Goal: Find specific page/section: Find specific page/section

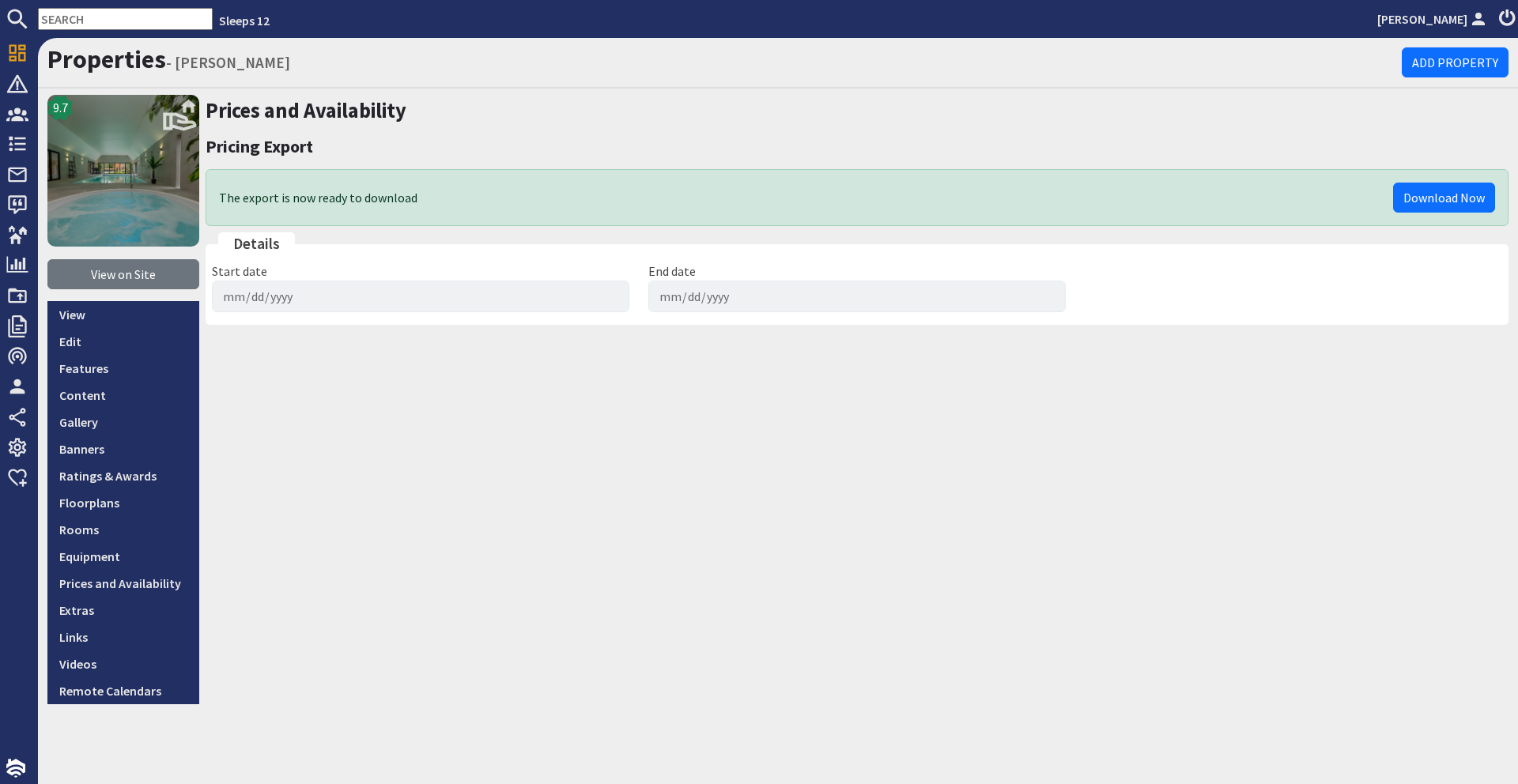
click at [99, 24] on input "text" at bounding box center [125, 19] width 175 height 22
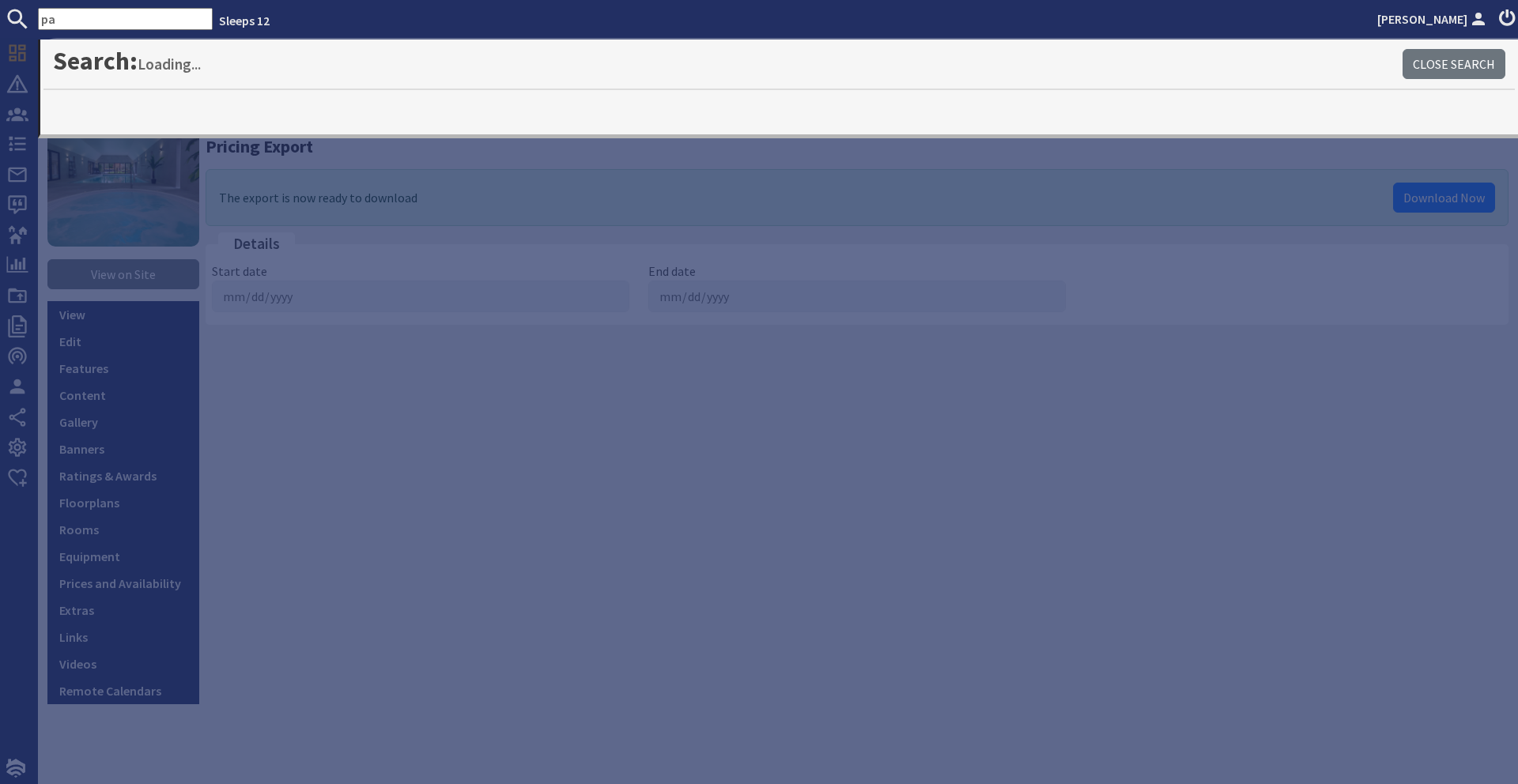
type input "p"
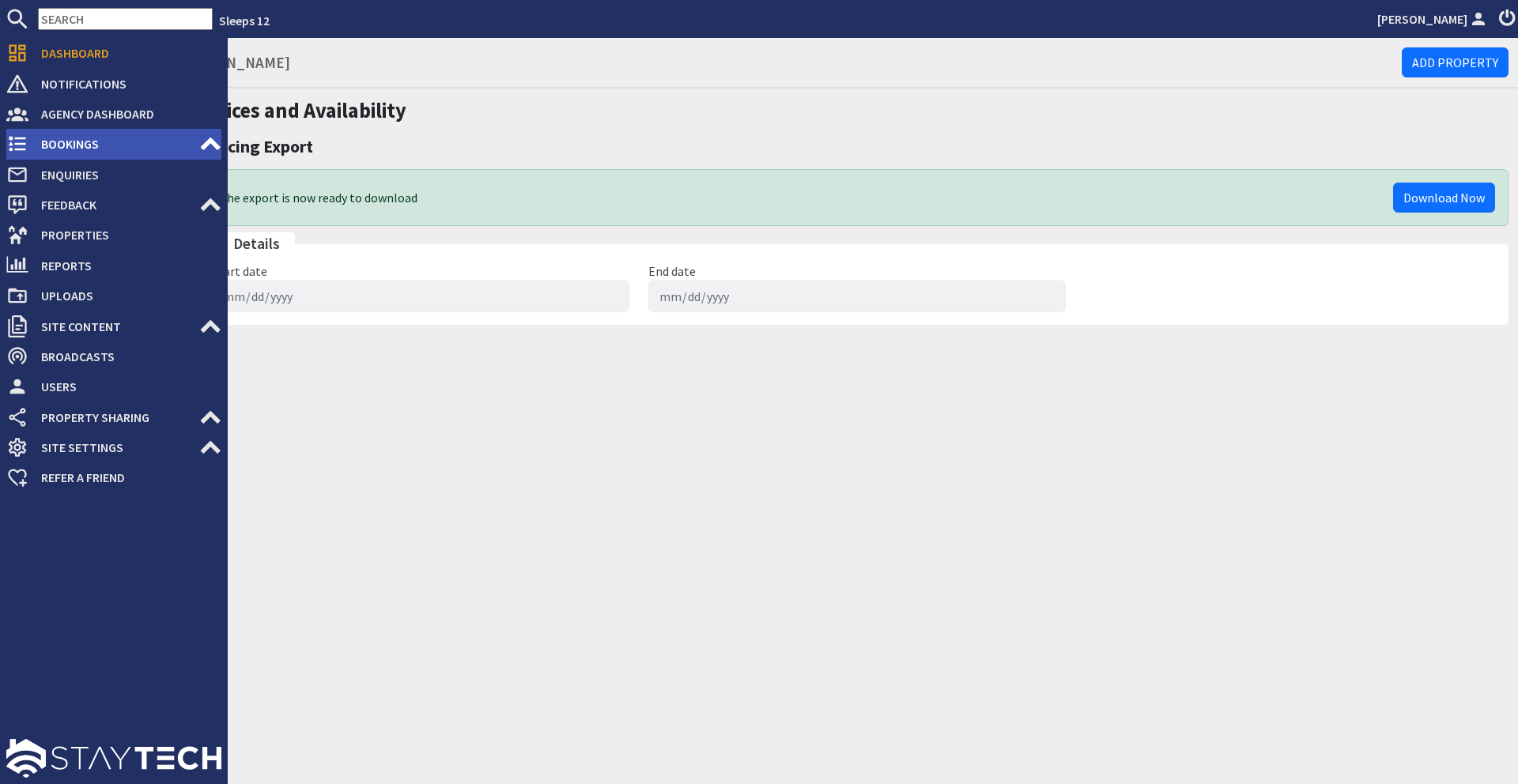
click at [184, 142] on span "Bookings" at bounding box center [114, 143] width 171 height 25
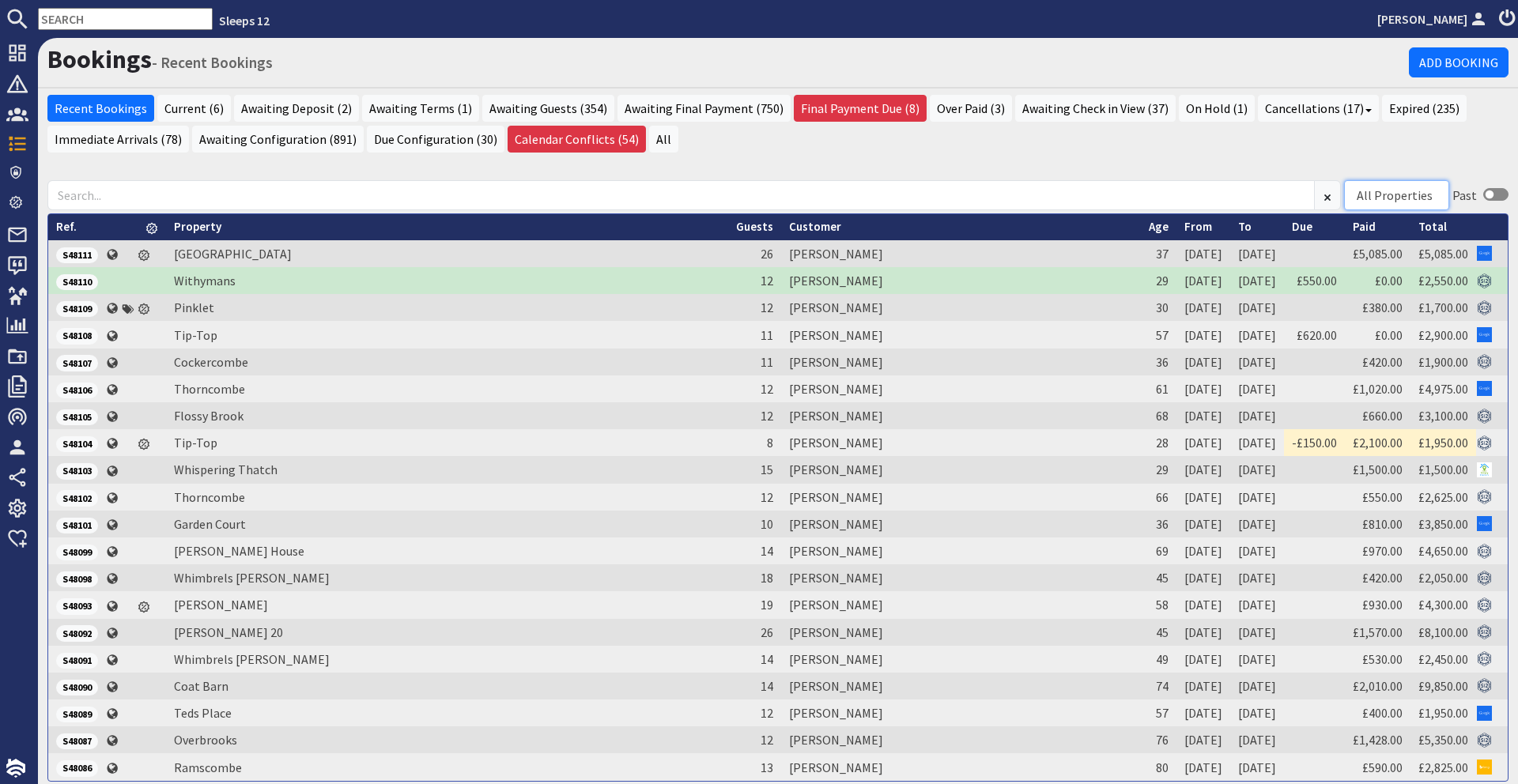
click at [1374, 192] on div "All Properties" at bounding box center [1395, 195] width 76 height 19
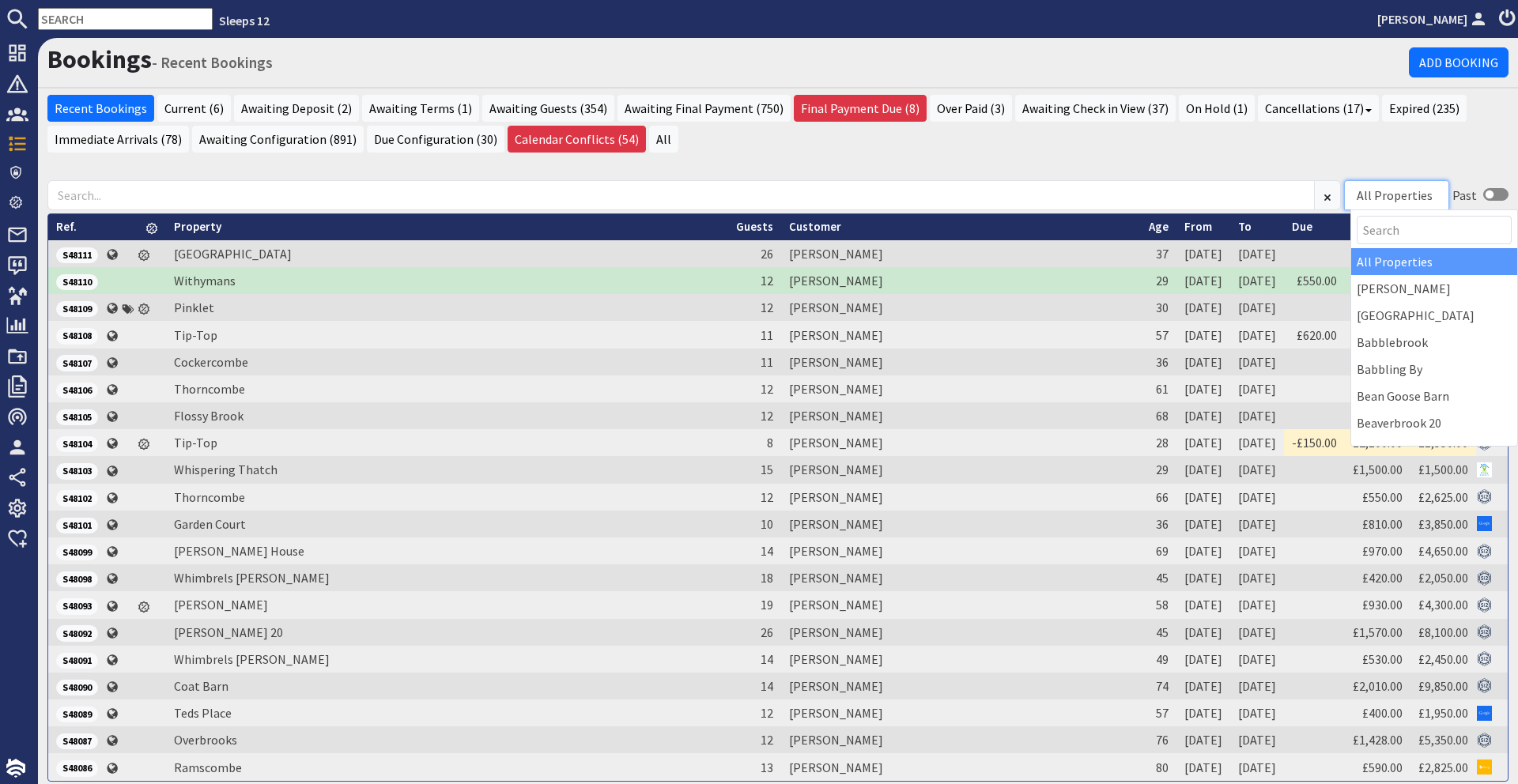
click at [1374, 192] on div "All Properties" at bounding box center [1395, 195] width 76 height 19
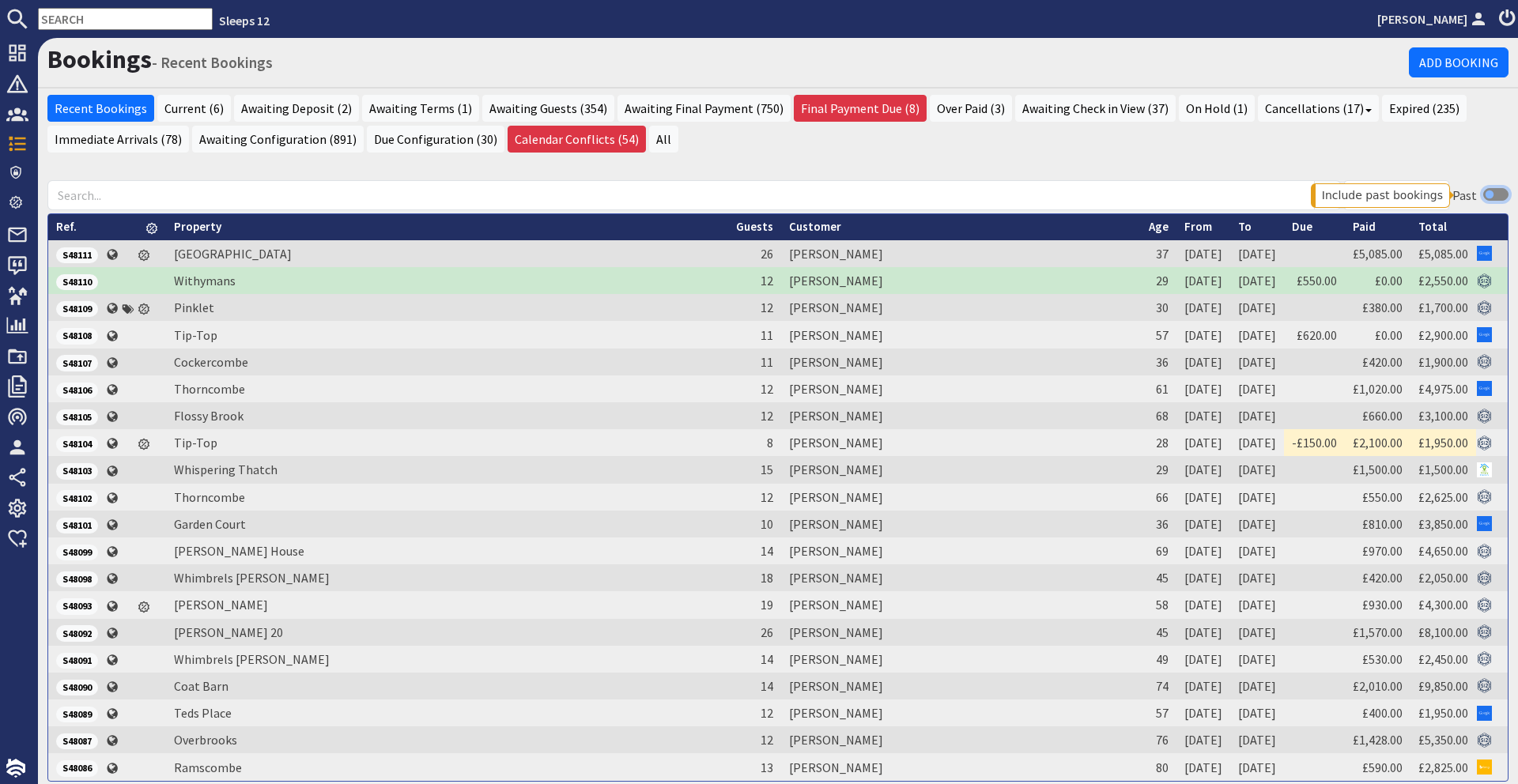
click at [1490, 195] on input "checkbox" at bounding box center [1496, 194] width 25 height 13
checkbox input "false"
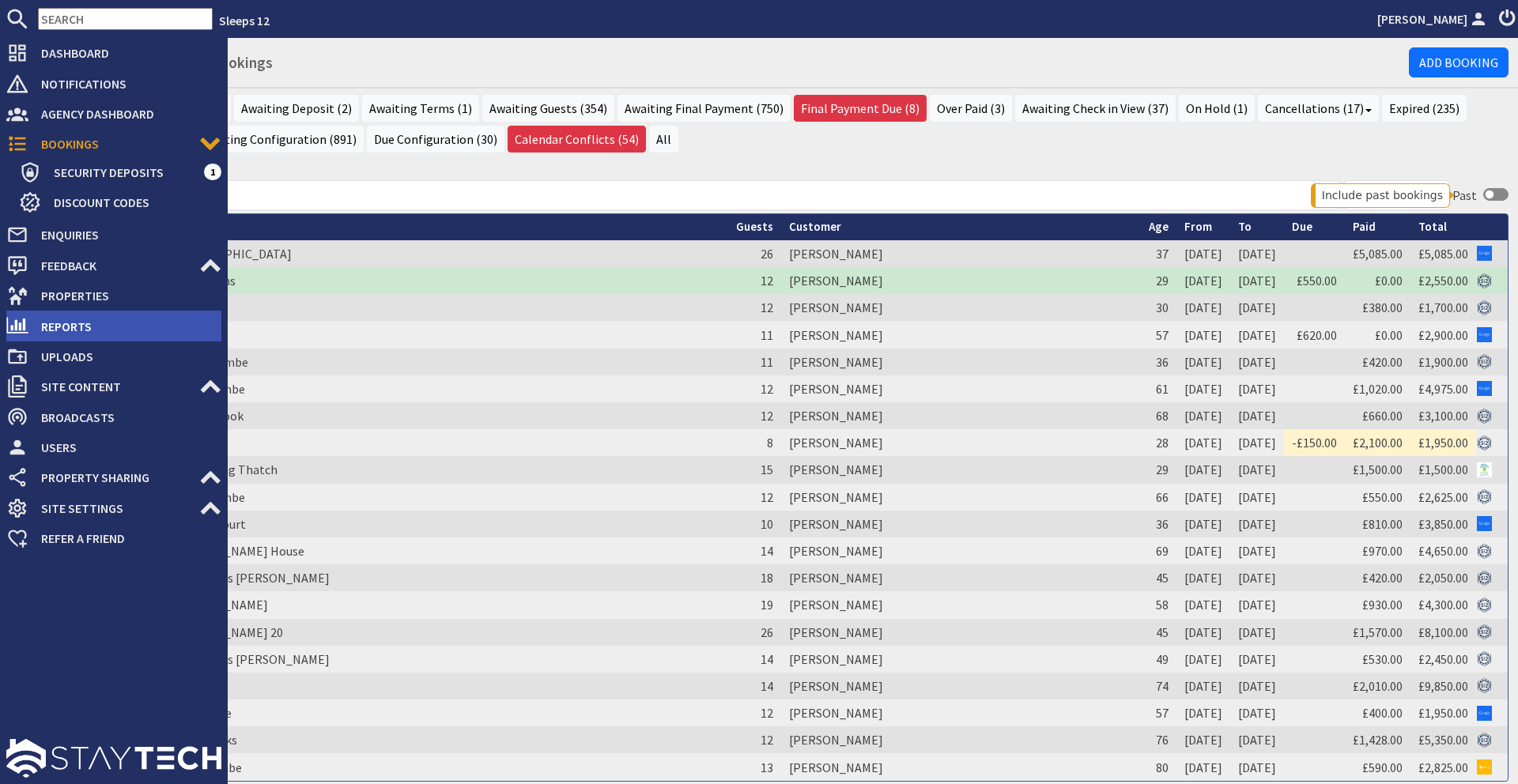
click at [141, 316] on span "Reports" at bounding box center [125, 327] width 193 height 25
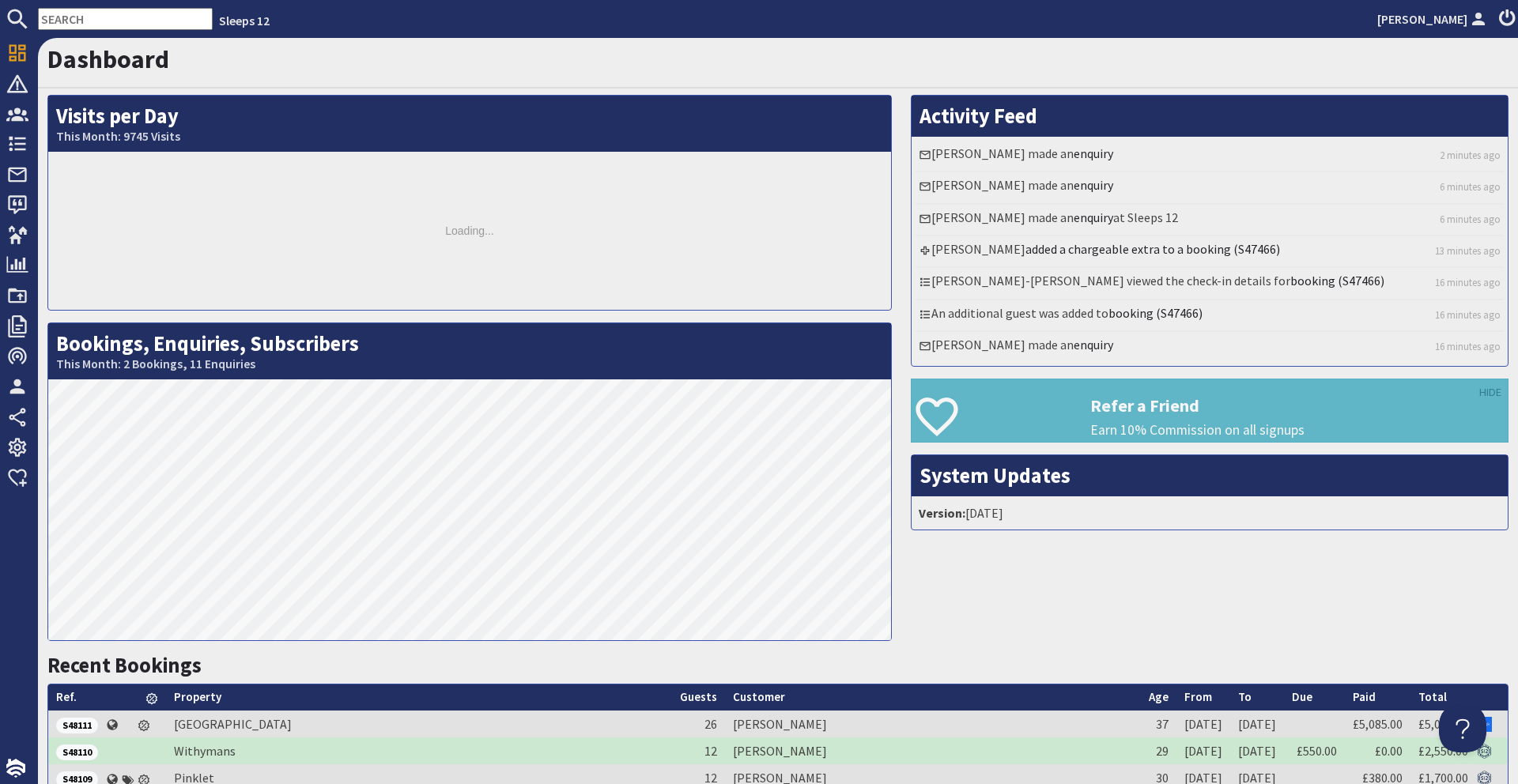
click at [122, 19] on input "text" at bounding box center [125, 19] width 175 height 22
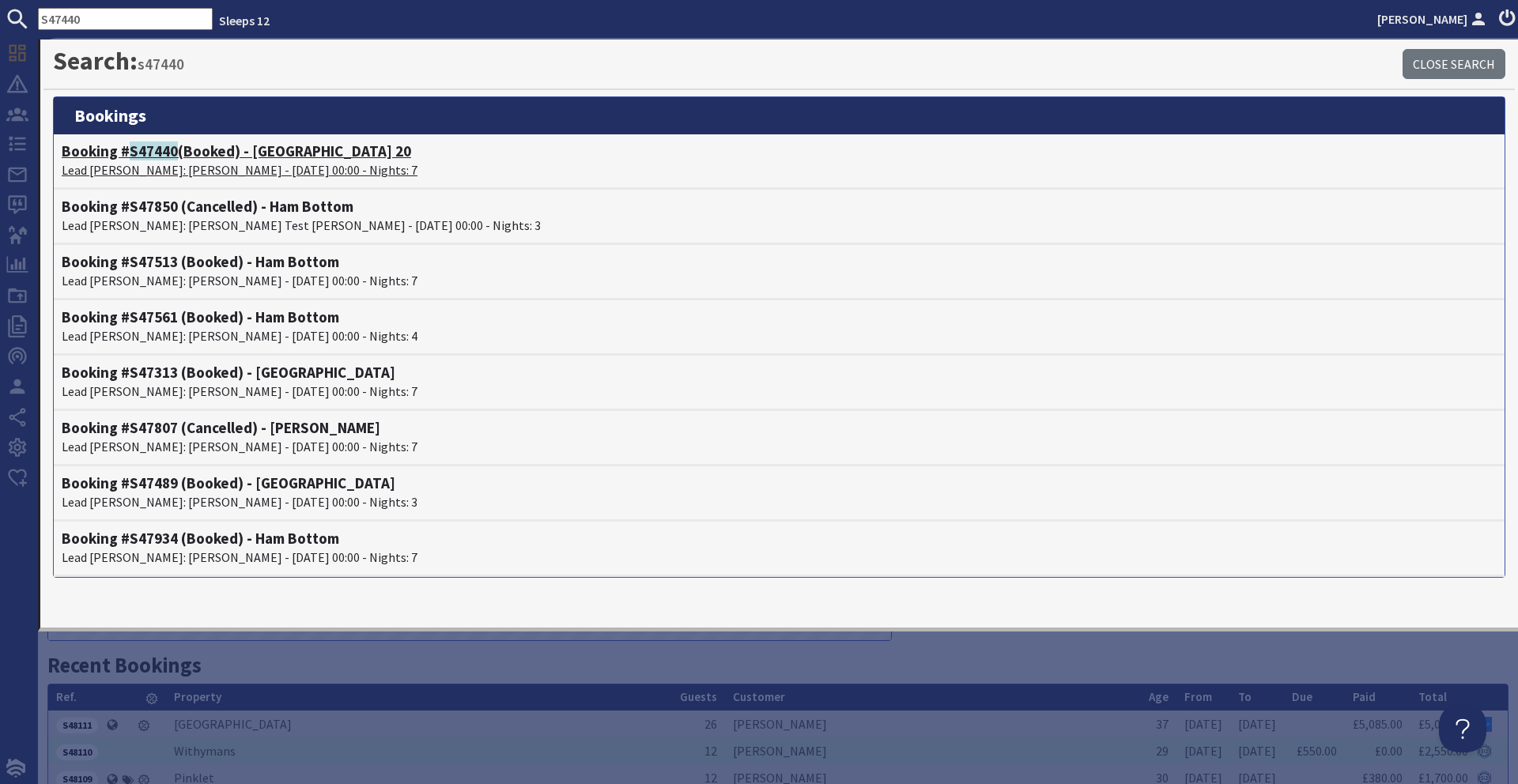
type input "S47440"
click at [174, 148] on span "S47440" at bounding box center [154, 151] width 48 height 19
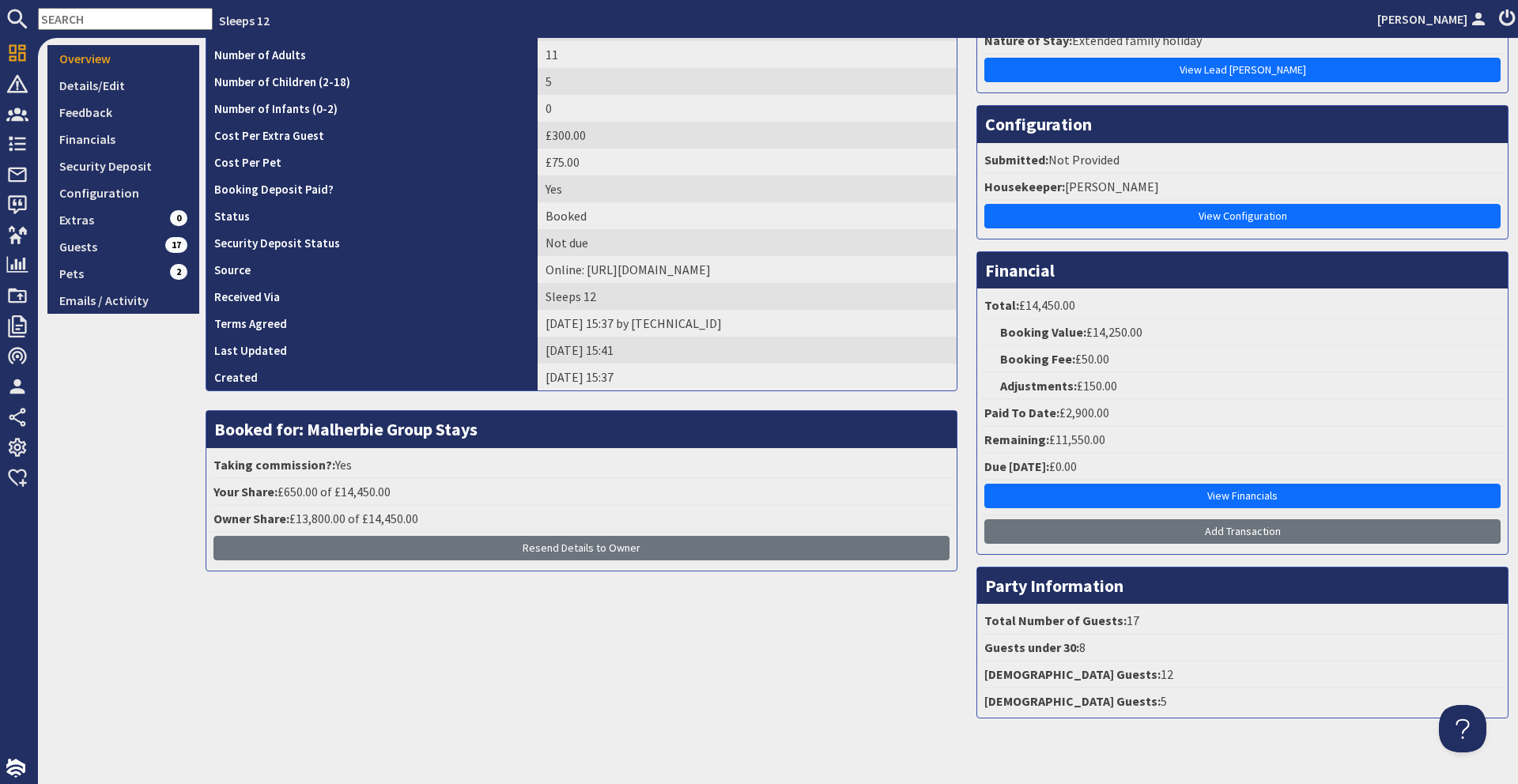
scroll to position [274, 0]
